Goal: Task Accomplishment & Management: Use online tool/utility

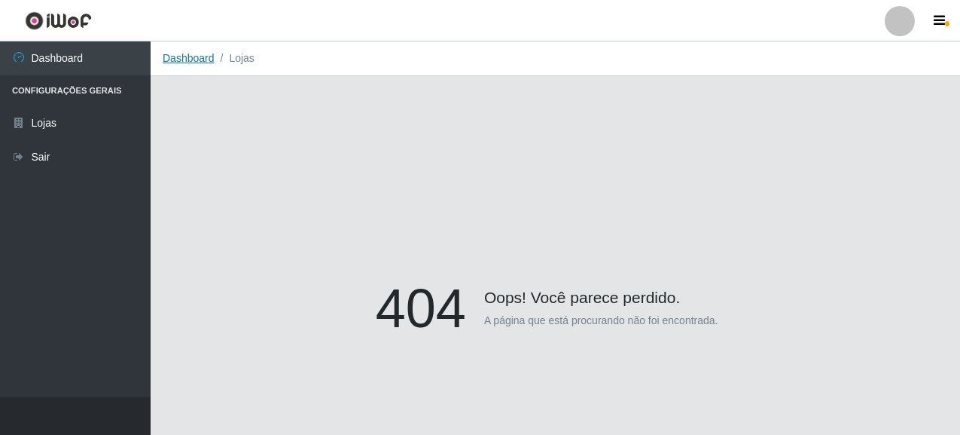
click at [200, 64] on link "Dashboard" at bounding box center [189, 58] width 52 height 12
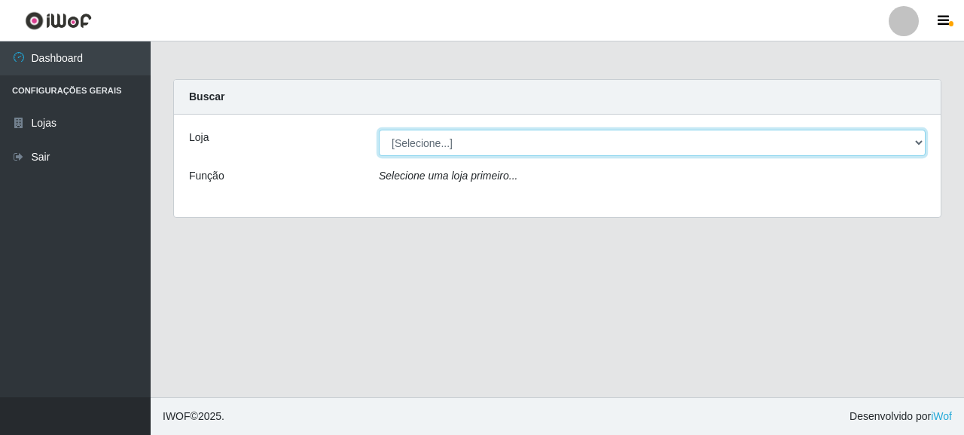
click at [431, 145] on select "[Selecione...] Supermercado Queiroz - [GEOGRAPHIC_DATA]" at bounding box center [652, 143] width 547 height 26
click at [468, 138] on select "[Selecione...] Supermercado Queiroz - [GEOGRAPHIC_DATA]" at bounding box center [652, 143] width 547 height 26
click at [909, 145] on select "[Selecione...] Supermercado Queiroz - [GEOGRAPHIC_DATA]" at bounding box center [652, 143] width 547 height 26
click at [917, 142] on select "[Selecione...] Supermercado Queiroz - [GEOGRAPHIC_DATA]" at bounding box center [652, 143] width 547 height 26
click at [891, 130] on select "[Selecione...] Supermercado Queiroz - [GEOGRAPHIC_DATA]" at bounding box center [652, 143] width 547 height 26
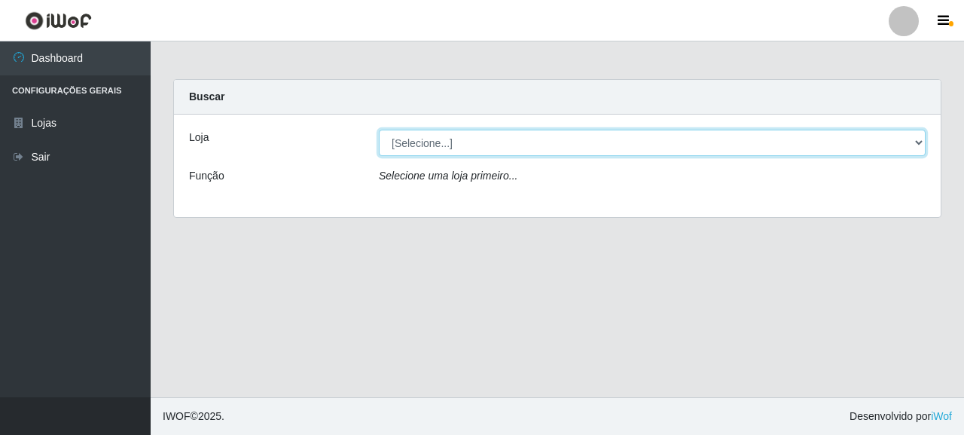
select select "496"
click at [379, 130] on select "[Selecione...] Supermercado Queiroz - [GEOGRAPHIC_DATA]" at bounding box center [652, 143] width 547 height 26
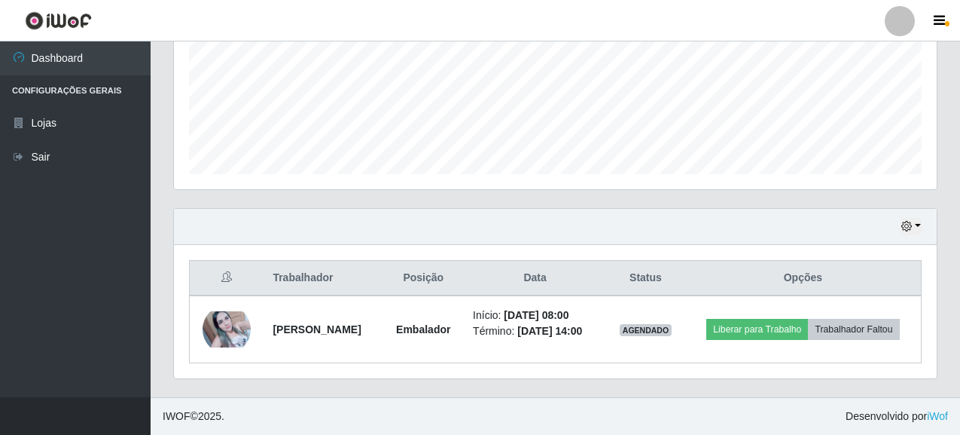
scroll to position [376, 0]
